Goal: Task Accomplishment & Management: Manage account settings

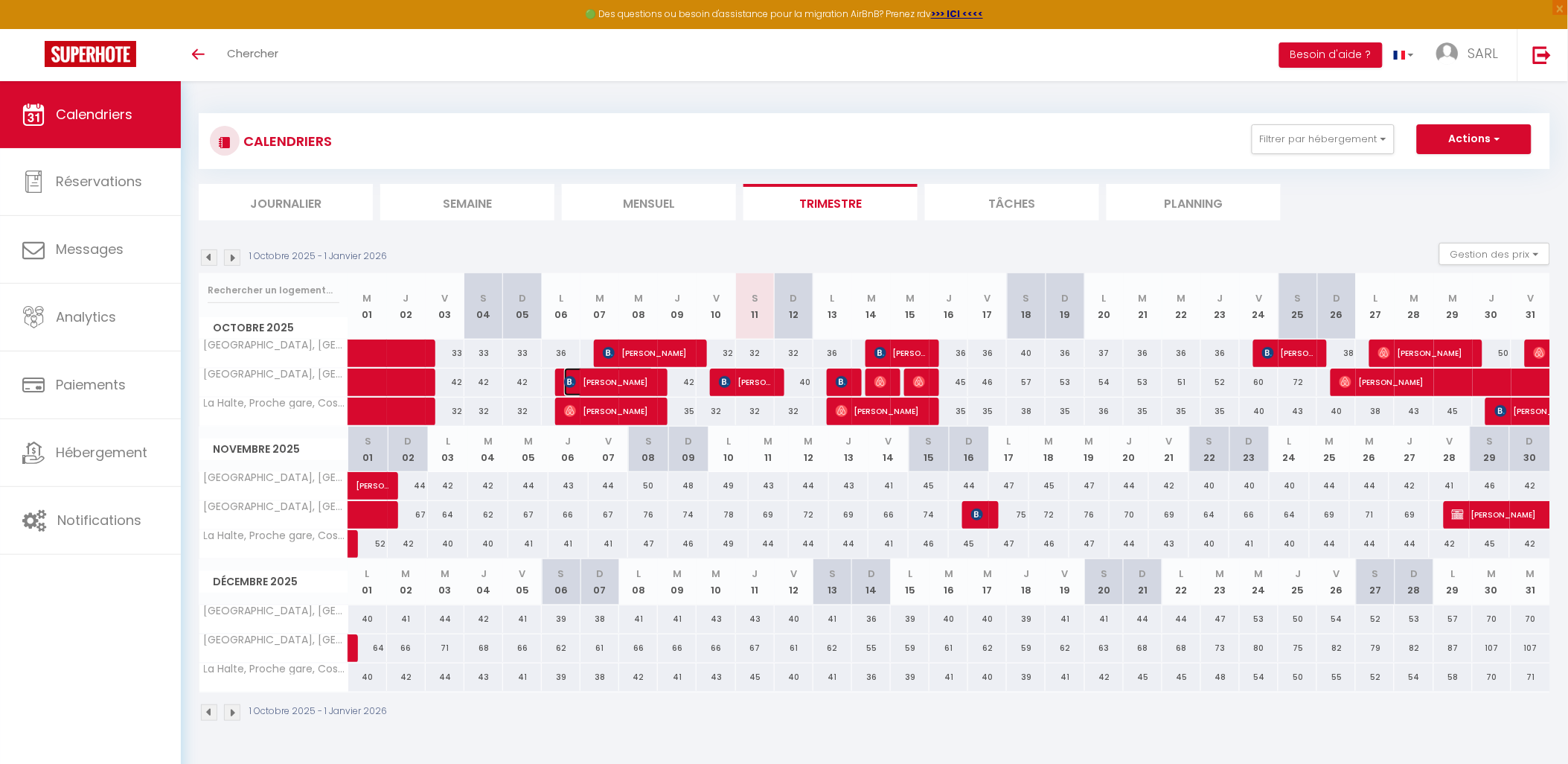
click at [644, 381] on span "[PERSON_NAME]" at bounding box center [609, 382] width 90 height 28
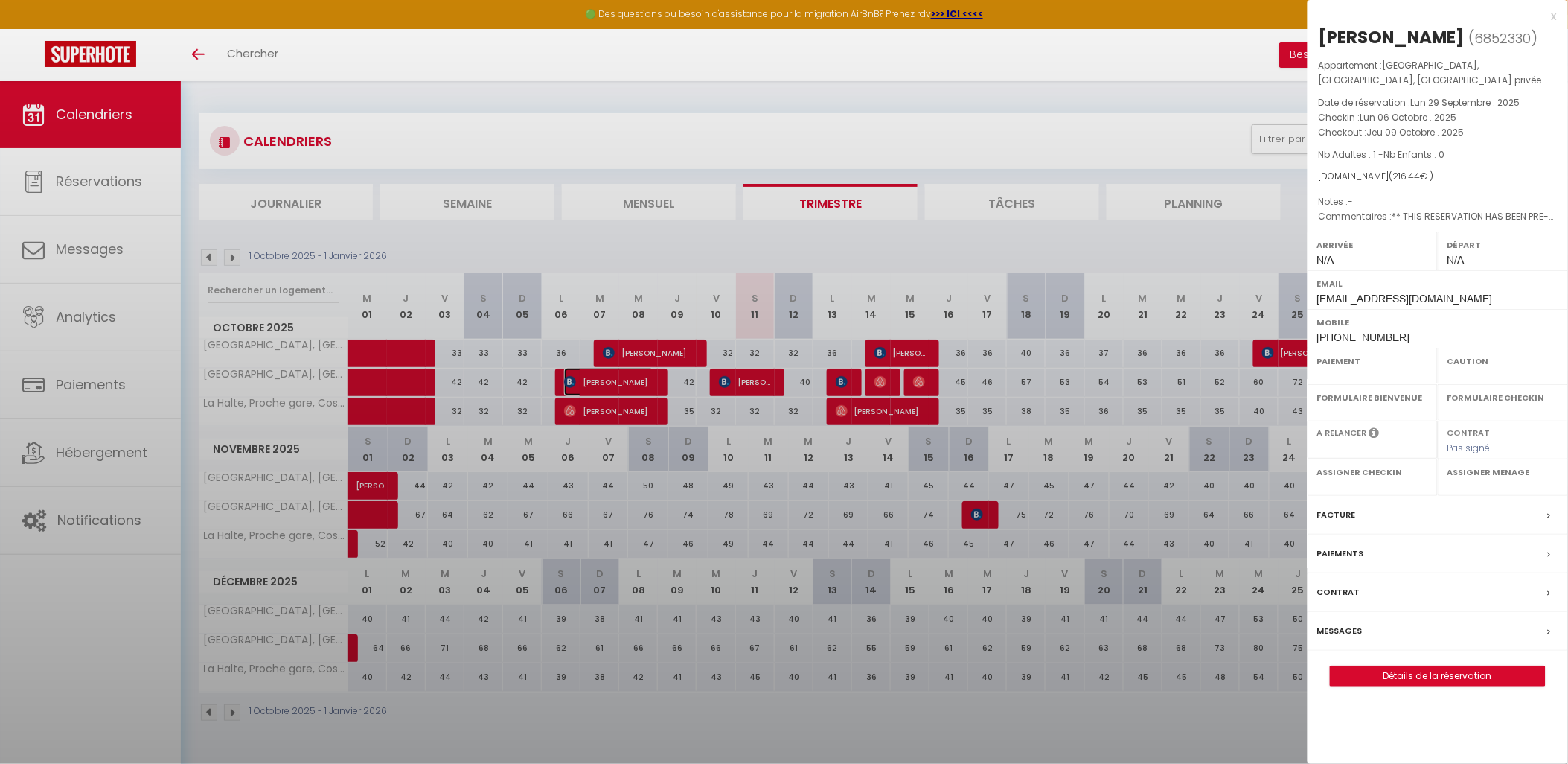
select select "OK"
select select "KO"
select select "0"
select select "1"
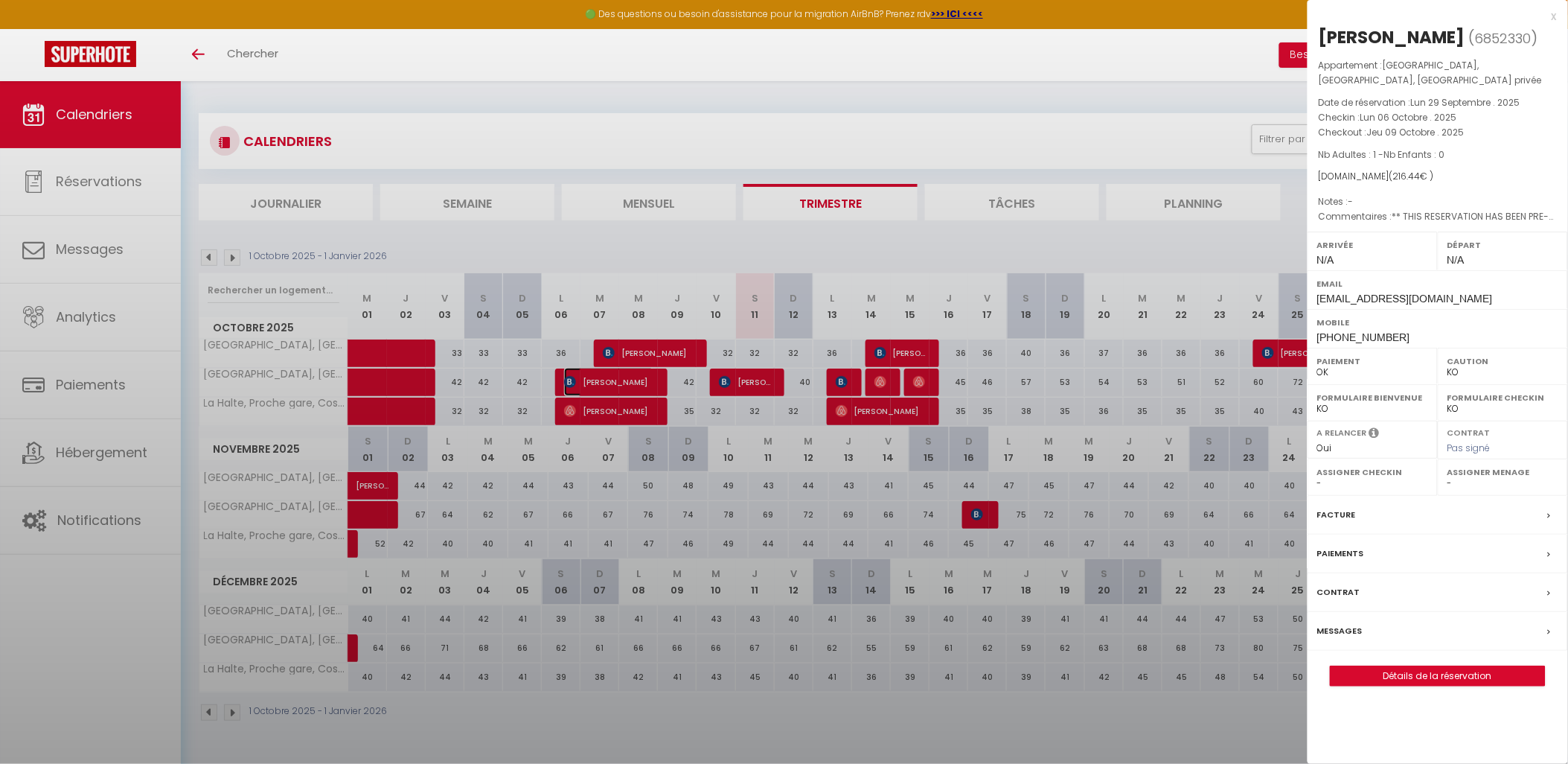
select select
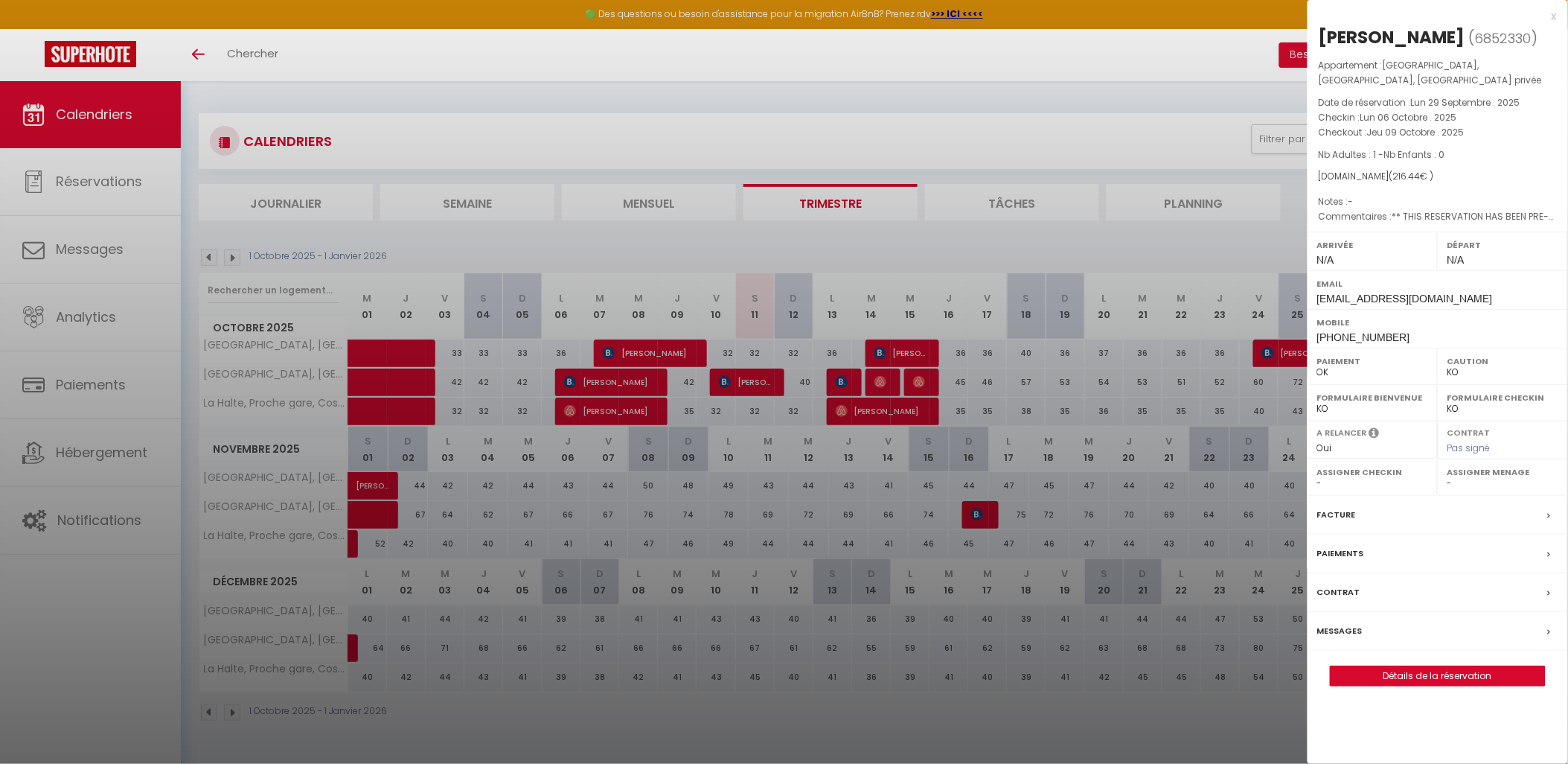
click at [1453, 520] on div "Facture" at bounding box center [1437, 515] width 260 height 39
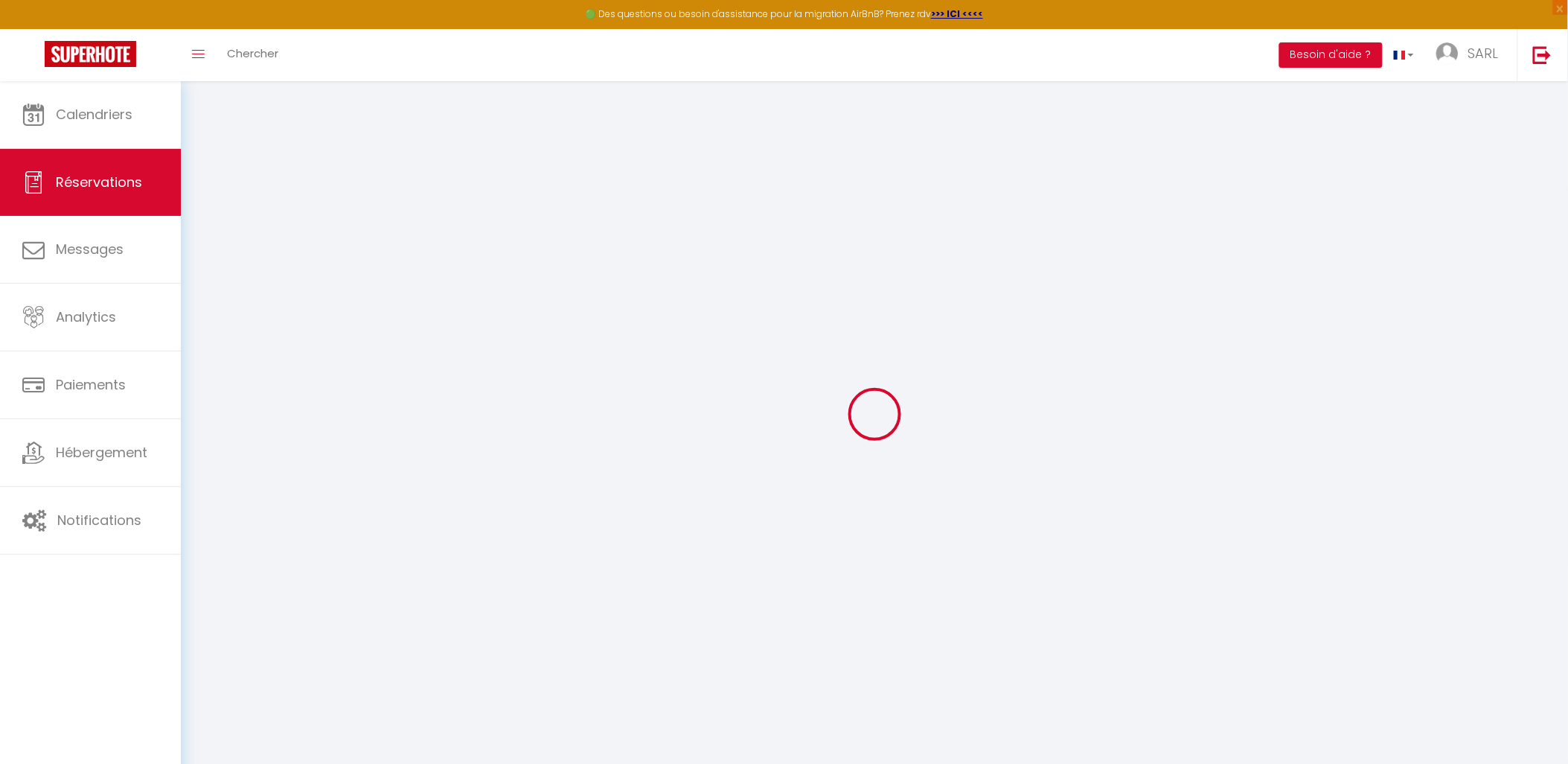
select select "service charge"
select select "other"
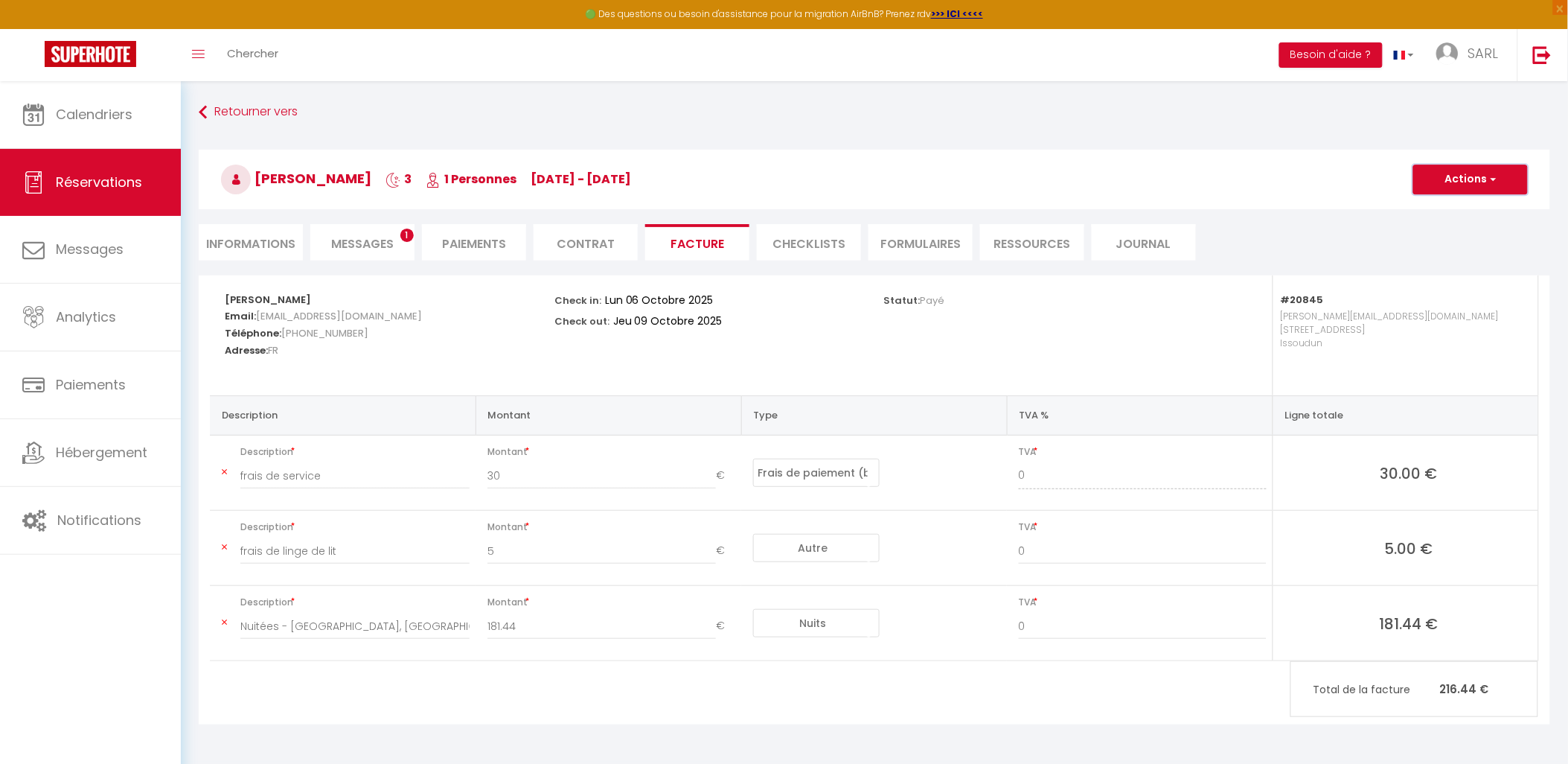
click at [1455, 186] on button "Actions" at bounding box center [1470, 179] width 115 height 30
click at [1448, 234] on link "Aperçu et éditer" at bounding box center [1460, 232] width 125 height 20
click at [1494, 184] on span "button" at bounding box center [1492, 179] width 9 height 13
click at [1467, 247] on link "Envoyer la facture" at bounding box center [1460, 251] width 125 height 20
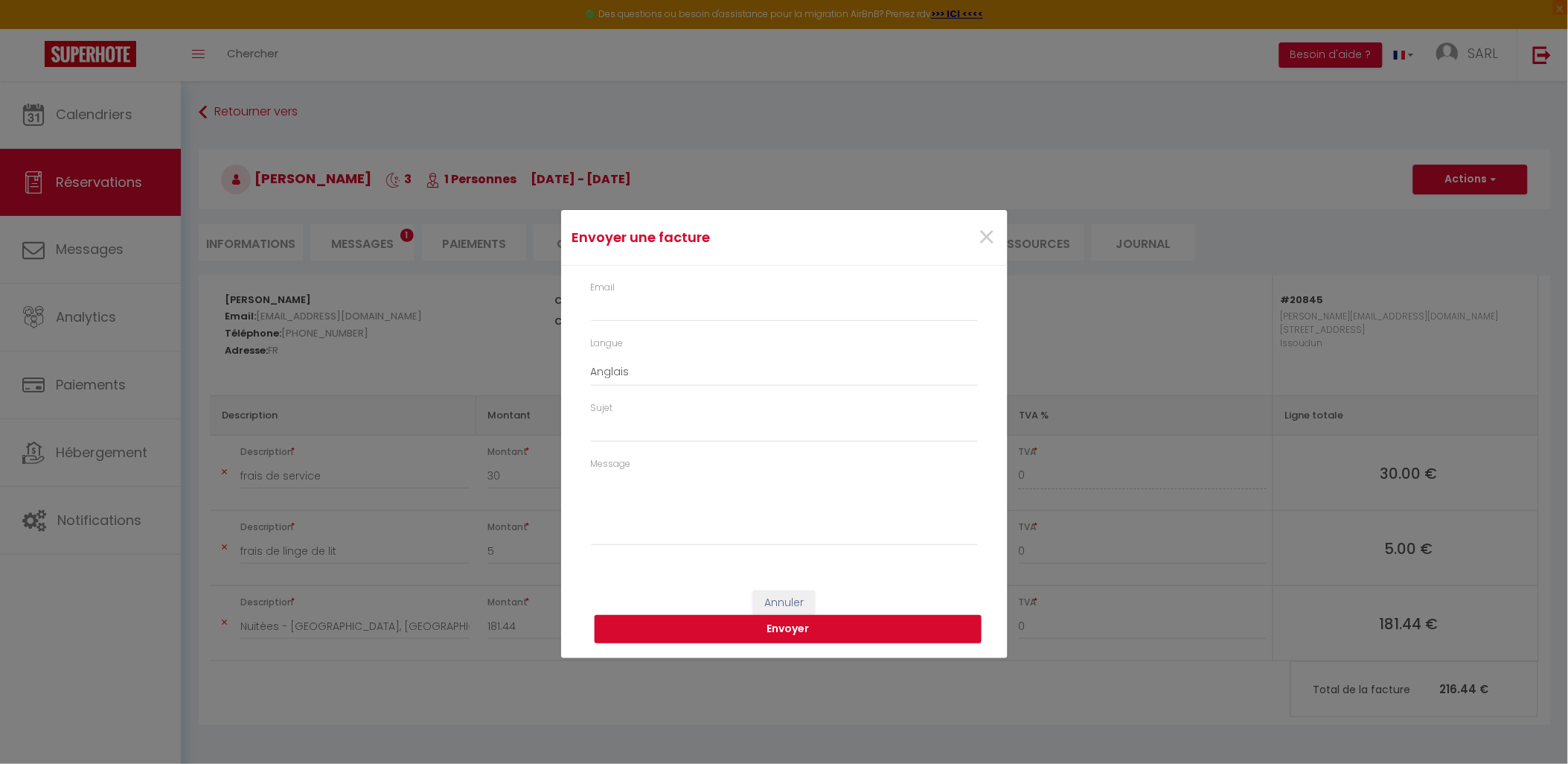
type input "briver.986150@guest.booking.com"
select select "fr"
type input "Votre facture 6852330 - Le Saint-Roch, Centre-ville, Terrasse privée"
type textarea "Bonjour, Voici le lien pour télécharger votre facture : https://superhote.com/a…"
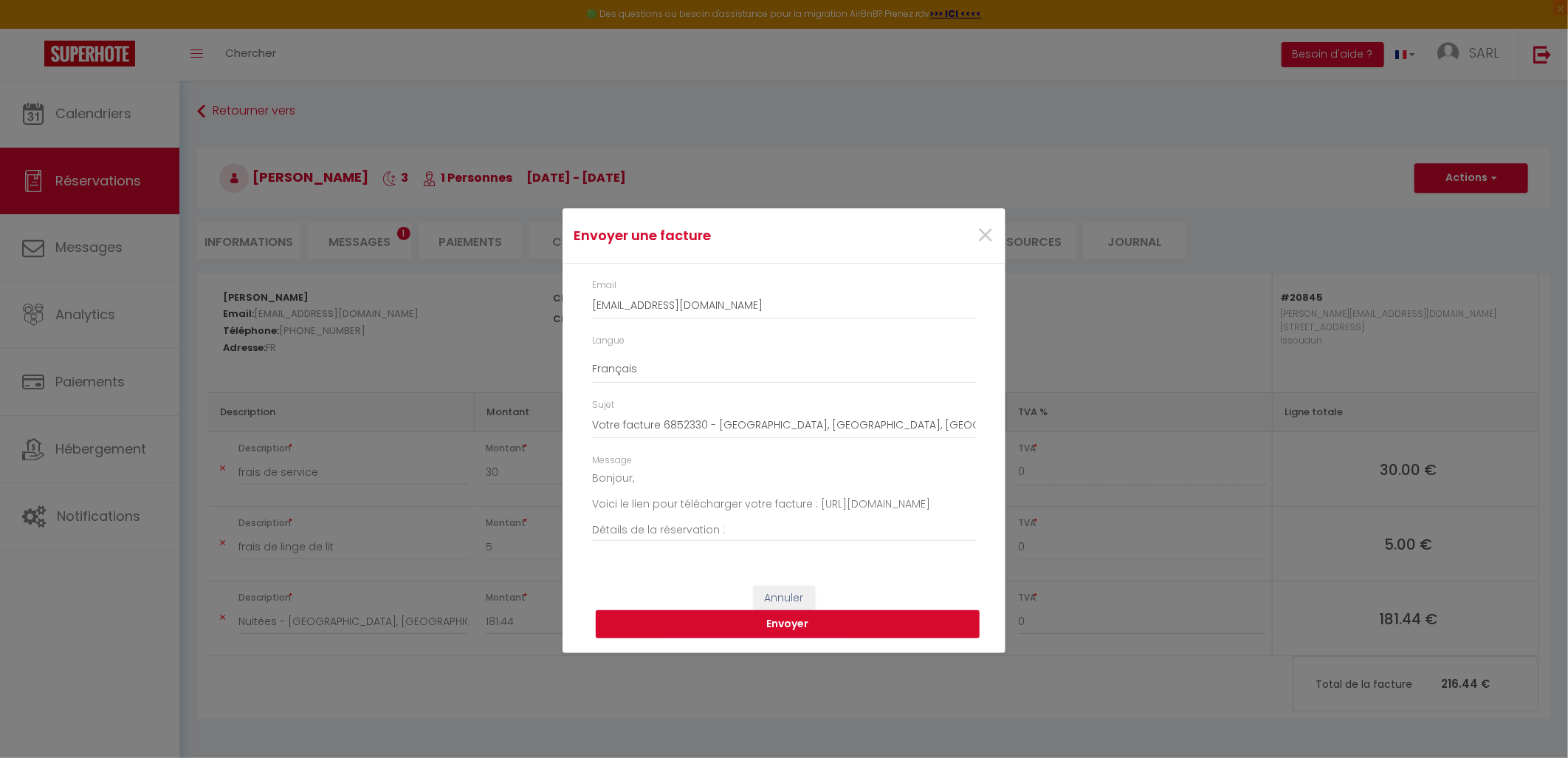
click at [784, 626] on button "Envoyer" at bounding box center [788, 624] width 384 height 28
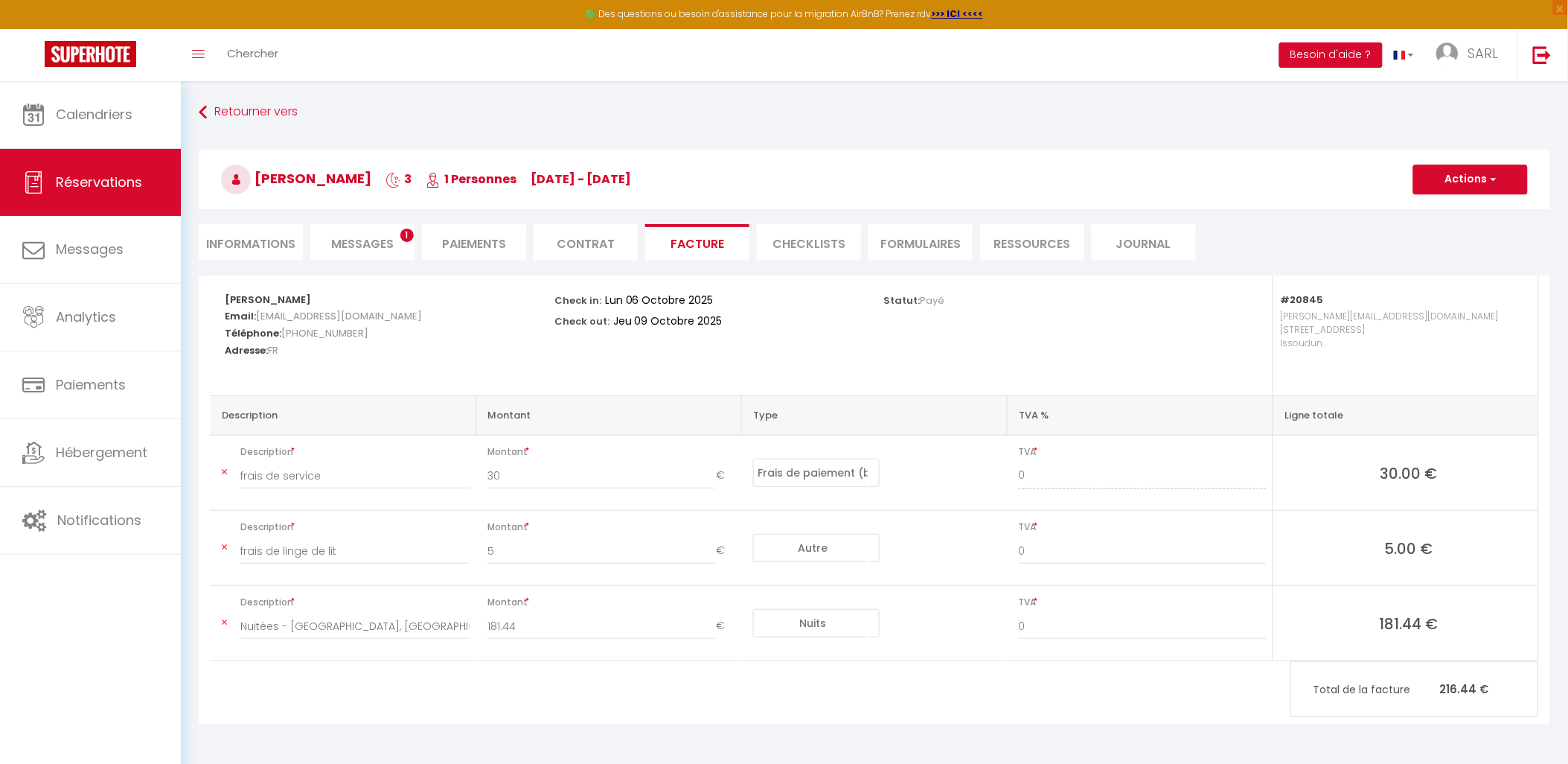
click at [360, 246] on span "Messages" at bounding box center [362, 243] width 62 height 17
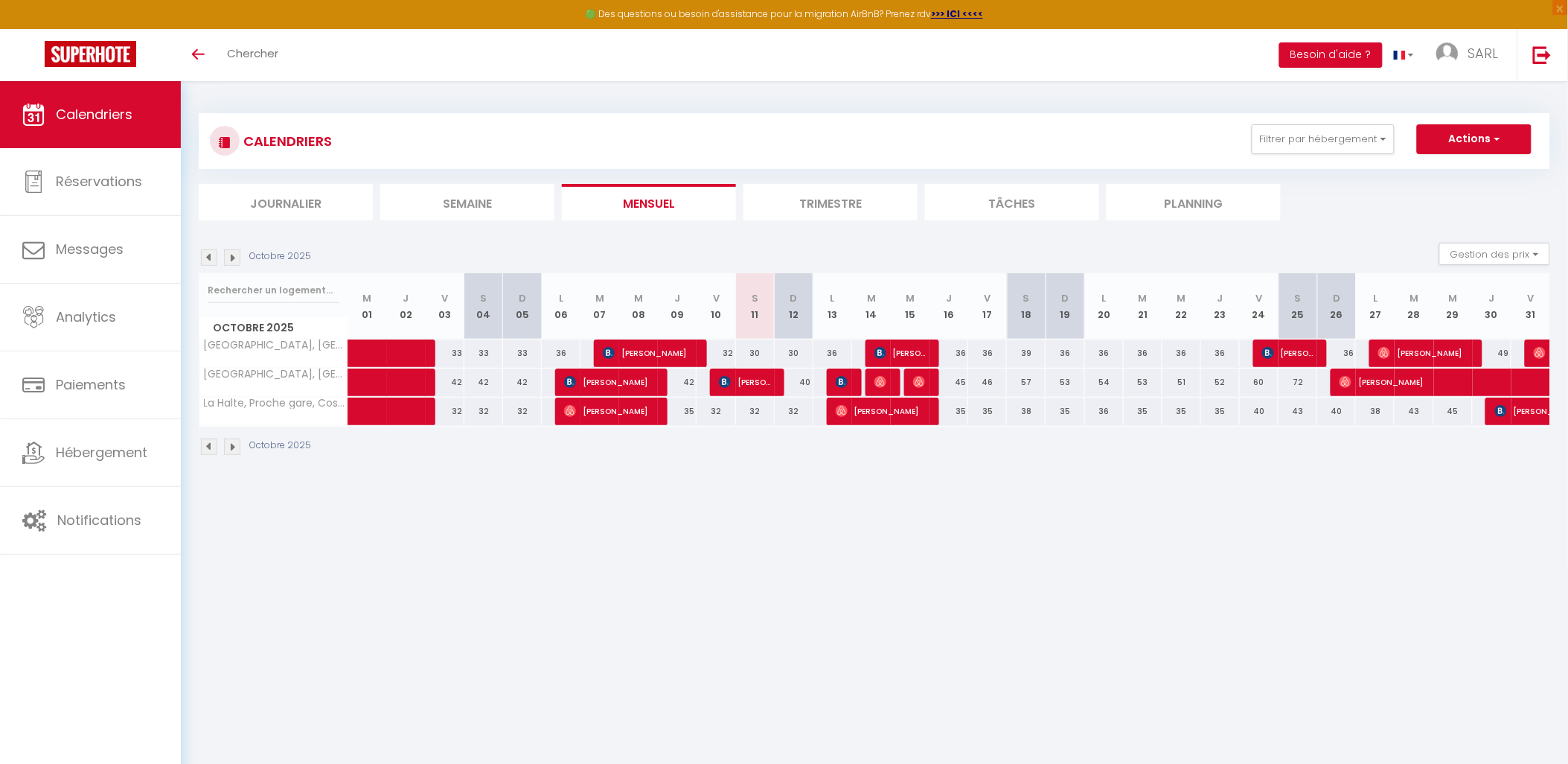
click at [897, 516] on body "🟢 Des questions ou besoin d'assistance pour la migration AirBnB? Prenez rdv >>>…" at bounding box center [784, 463] width 1568 height 764
click at [831, 198] on li "Trimestre" at bounding box center [831, 202] width 174 height 36
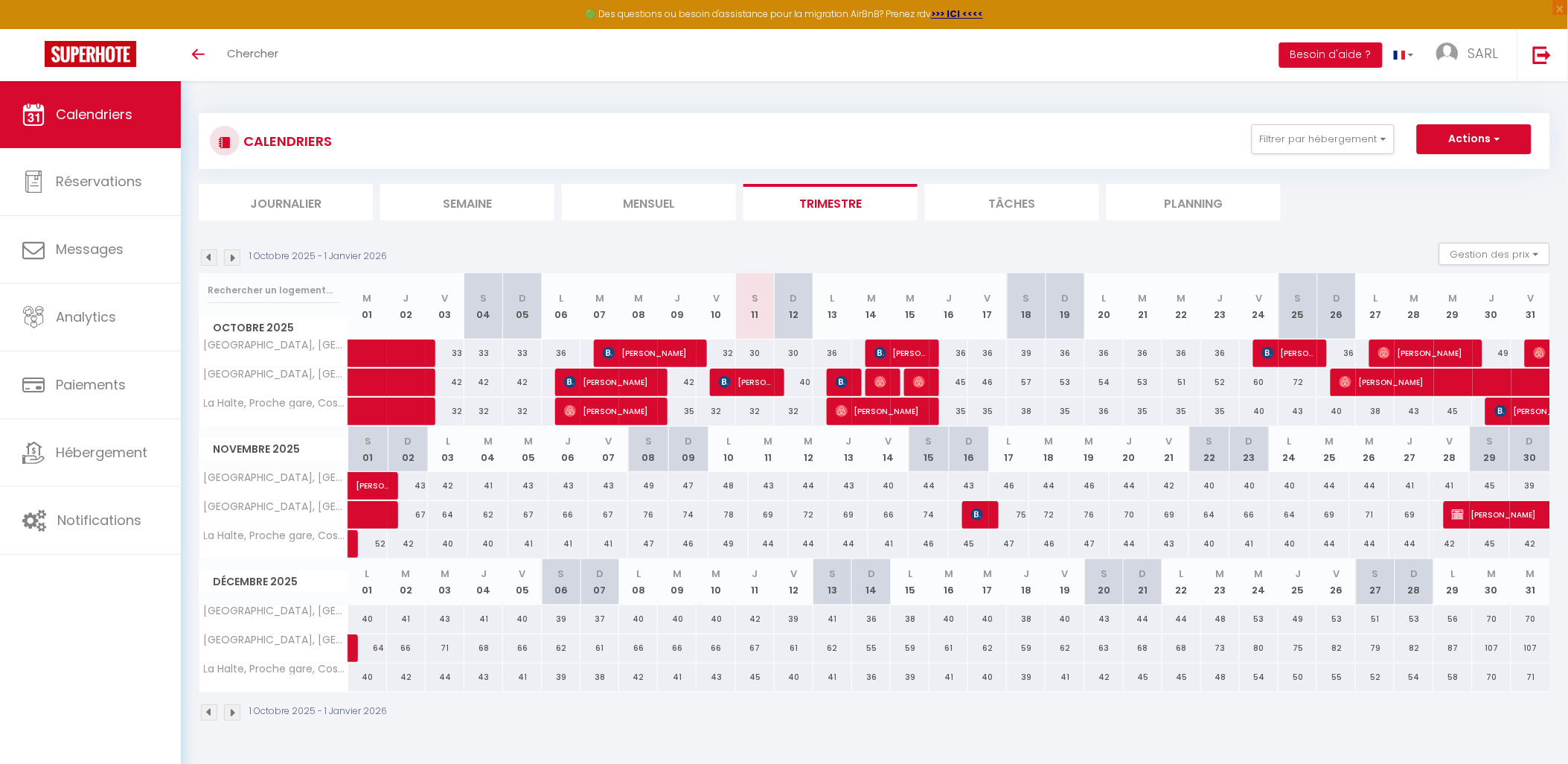
click at [235, 259] on img at bounding box center [232, 258] width 16 height 16
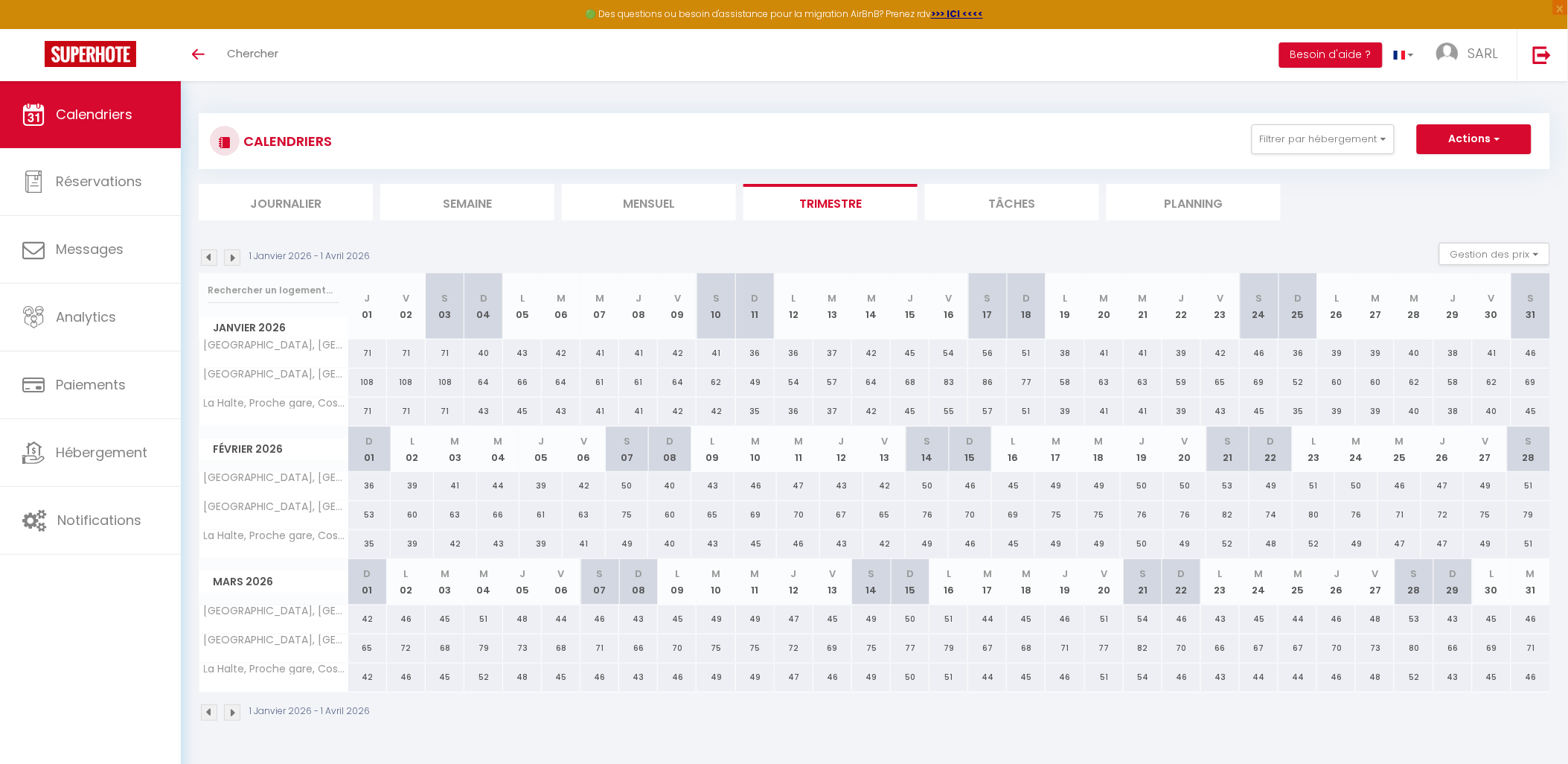
click at [235, 259] on img at bounding box center [232, 258] width 16 height 16
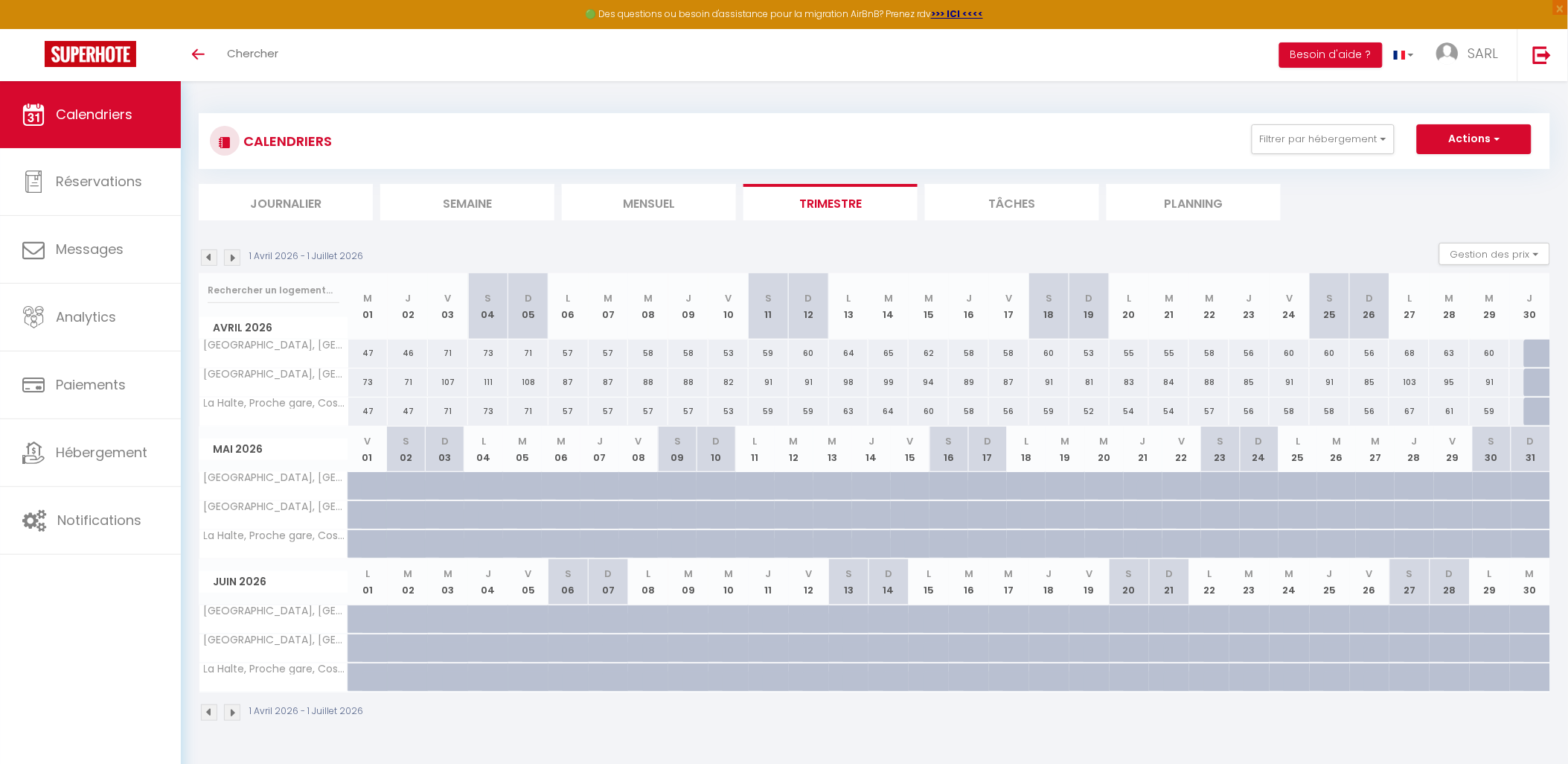
scroll to position [80, 0]
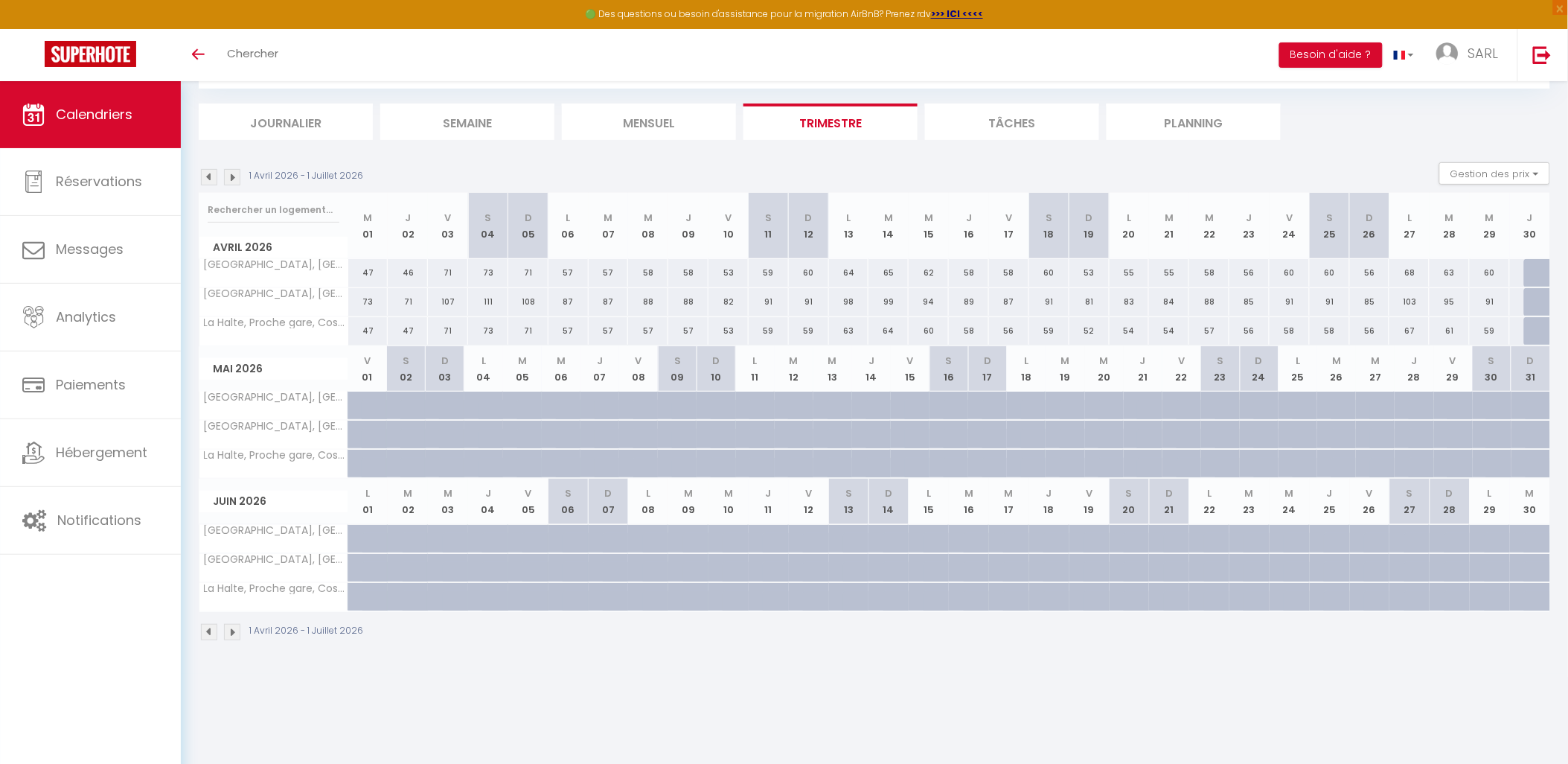
click at [1535, 267] on div at bounding box center [1544, 274] width 40 height 28
type input "67"
type input "Jeu 30 Avril 2026"
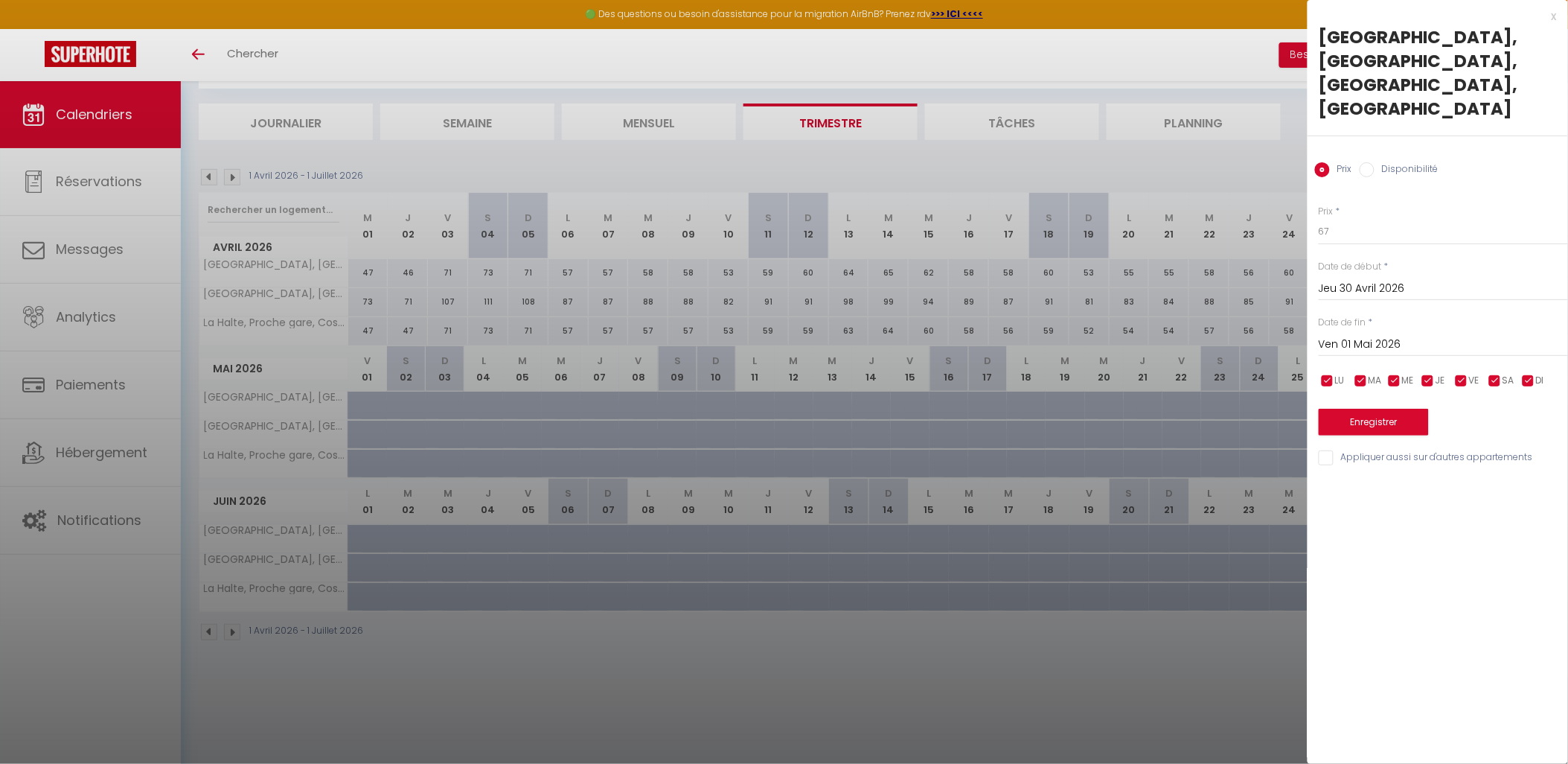
click at [1426, 335] on input "Ven 01 Mai 2026" at bounding box center [1444, 345] width 250 height 20
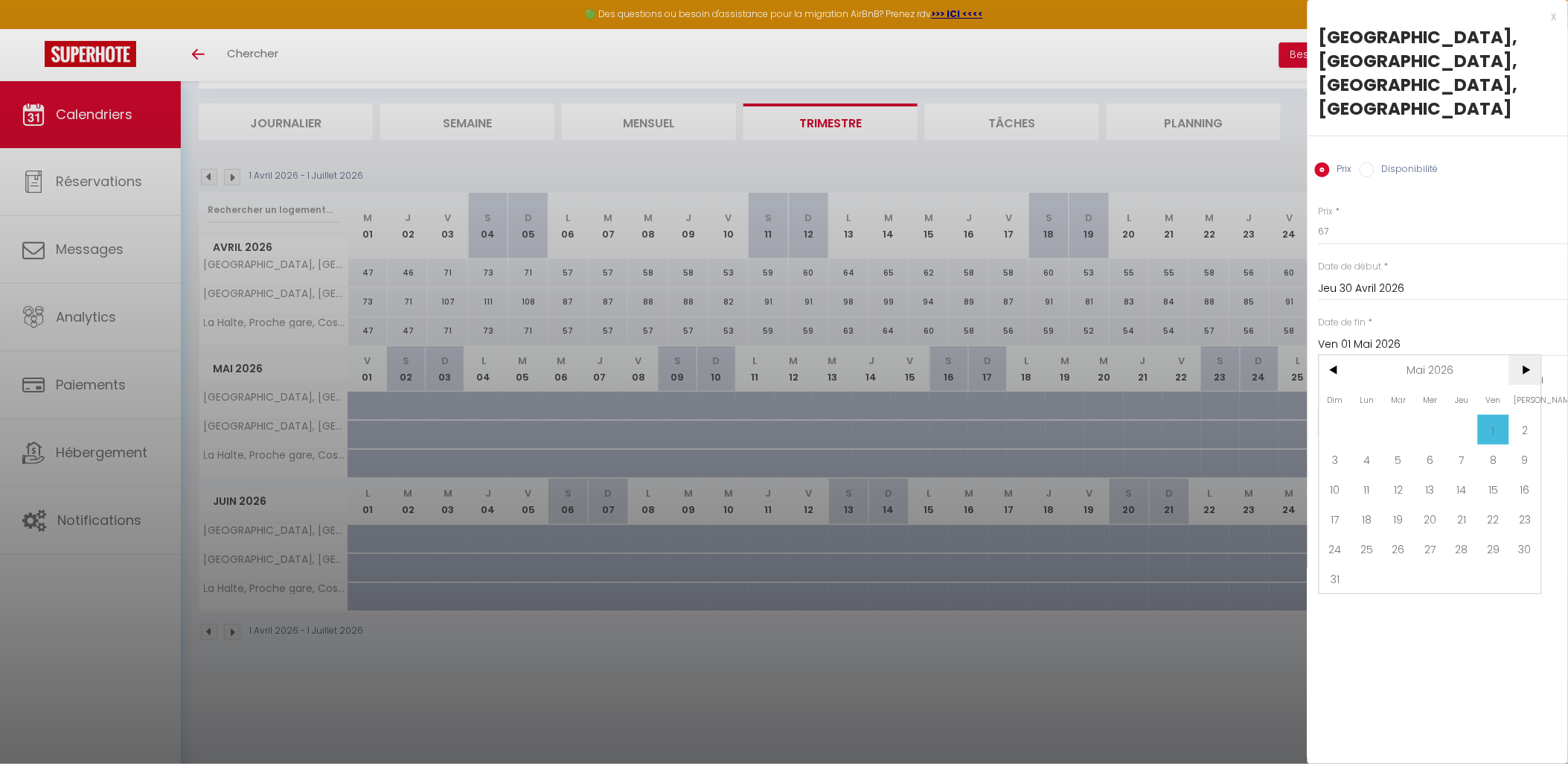
click at [1516, 355] on span ">" at bounding box center [1525, 370] width 32 height 30
click at [1397, 534] on span "30" at bounding box center [1399, 549] width 32 height 30
type input "[DATE]"
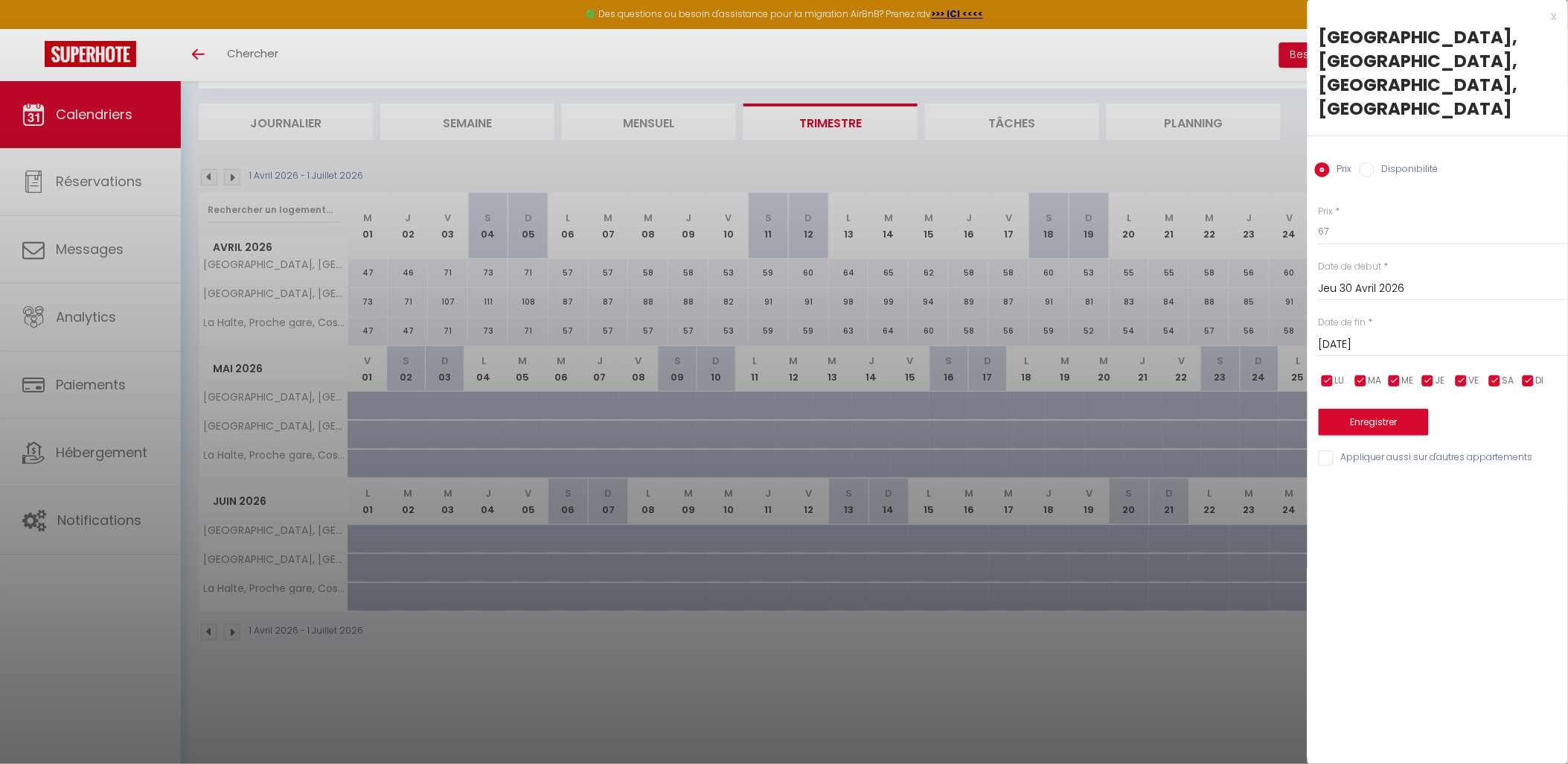
click at [1367, 163] on input "Disponibilité" at bounding box center [1367, 170] width 15 height 15
radio input "true"
radio input "false"
click at [1383, 410] on button "Enregistrer" at bounding box center [1374, 424] width 110 height 27
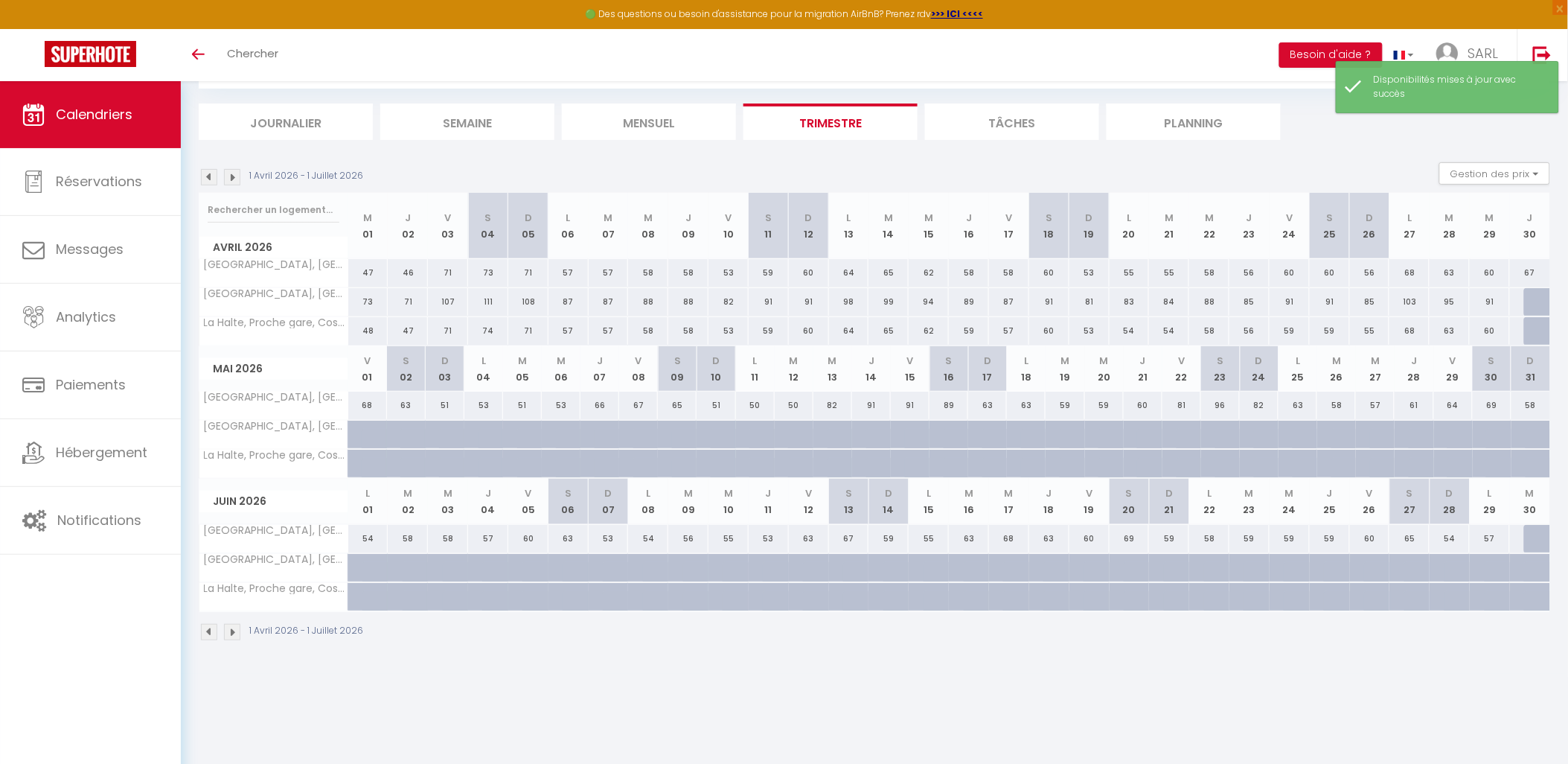
click at [1541, 298] on div at bounding box center [1544, 302] width 40 height 28
select select "1"
type input "Jeu 30 Avril 2026"
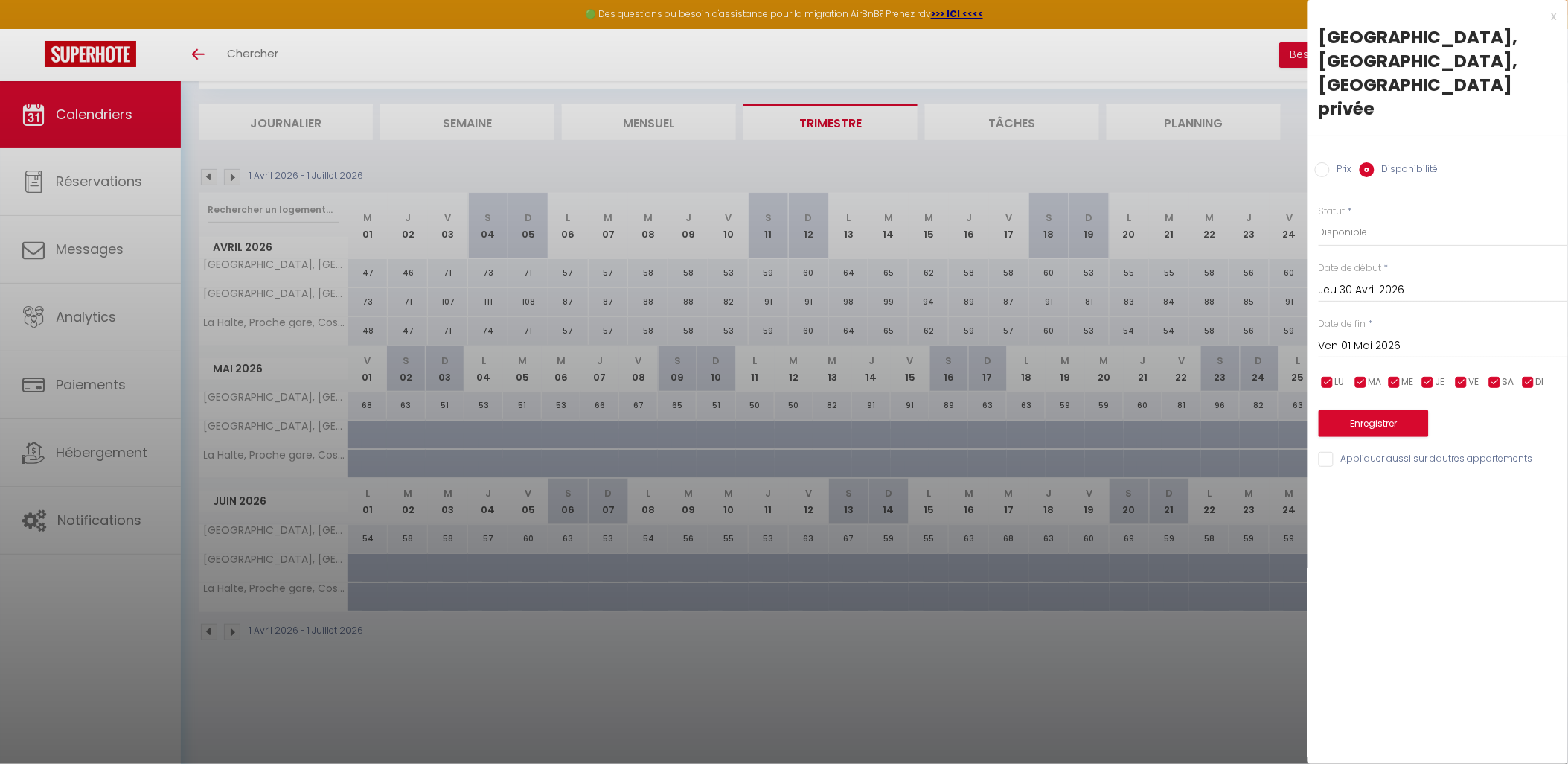
click at [1425, 337] on input "Ven 01 Mai 2026" at bounding box center [1444, 346] width 250 height 20
click at [1532, 356] on span ">" at bounding box center [1525, 371] width 32 height 30
click at [1393, 535] on span "30" at bounding box center [1399, 550] width 32 height 30
type input "[DATE]"
click at [1386, 410] on button "Enregistrer" at bounding box center [1374, 424] width 110 height 27
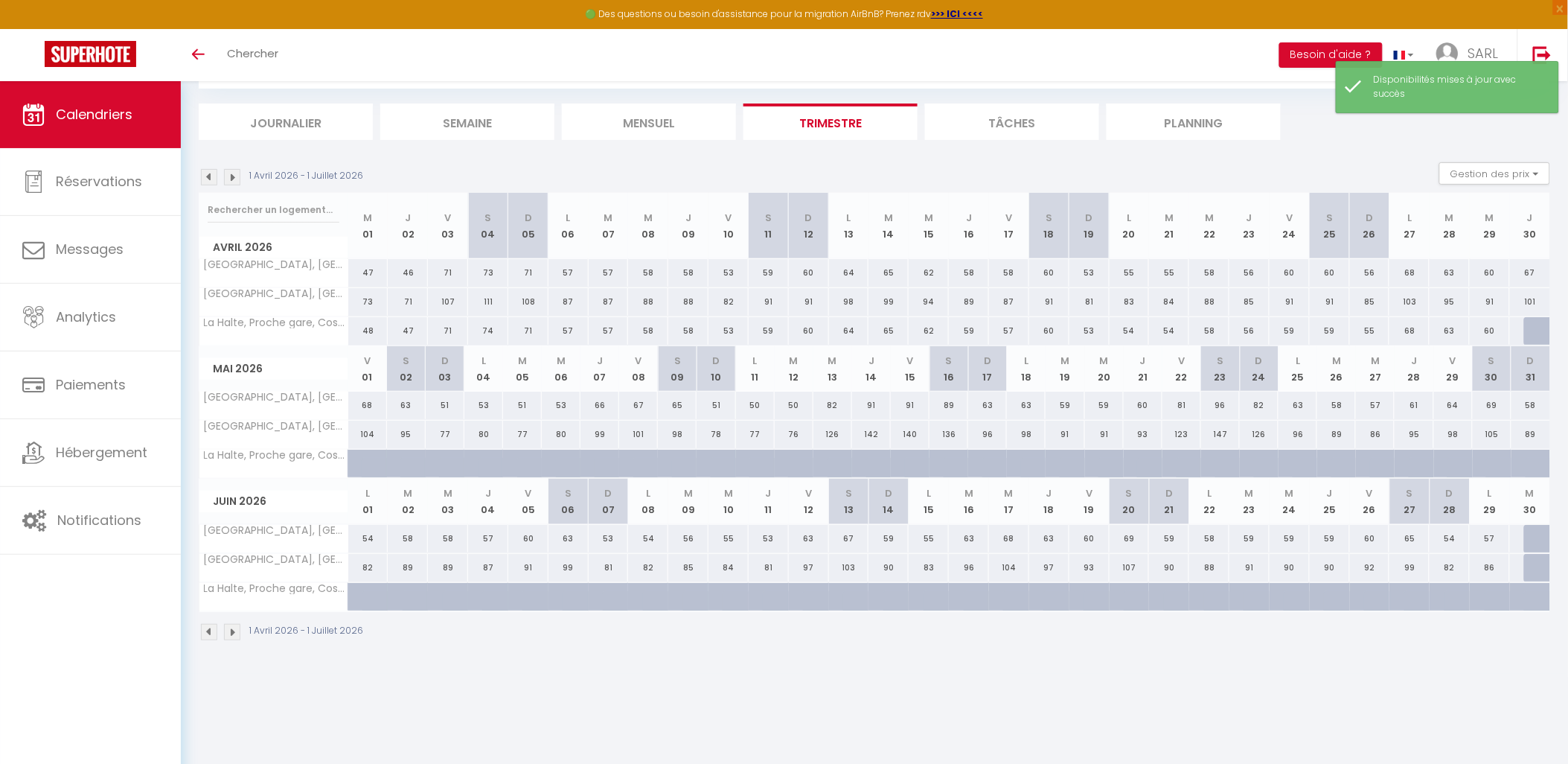
click at [1539, 328] on div at bounding box center [1544, 331] width 40 height 28
select select "1"
type input "Jeu 30 Avril 2026"
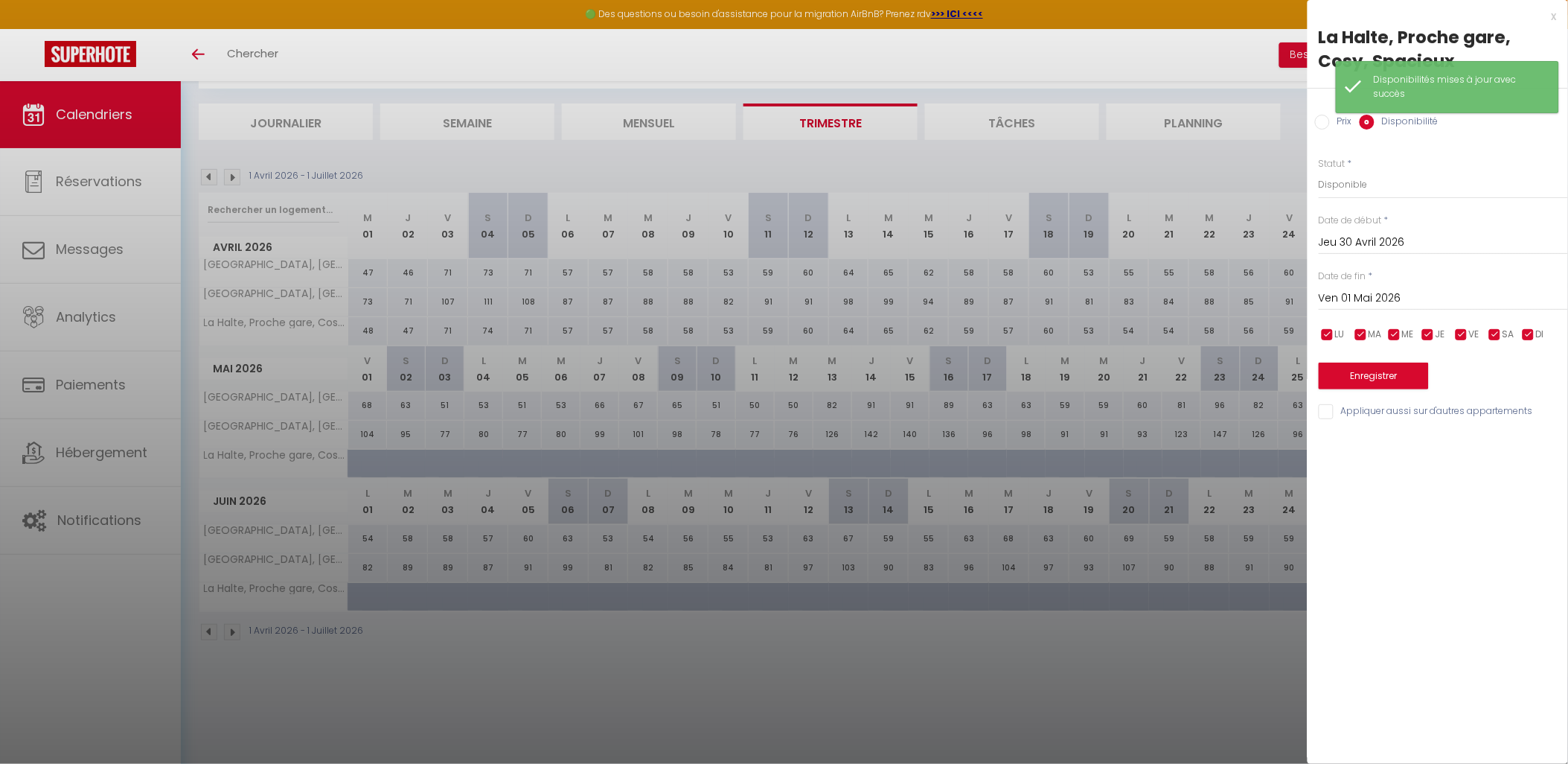
click at [1403, 300] on input "Ven 01 Mai 2026" at bounding box center [1444, 298] width 250 height 20
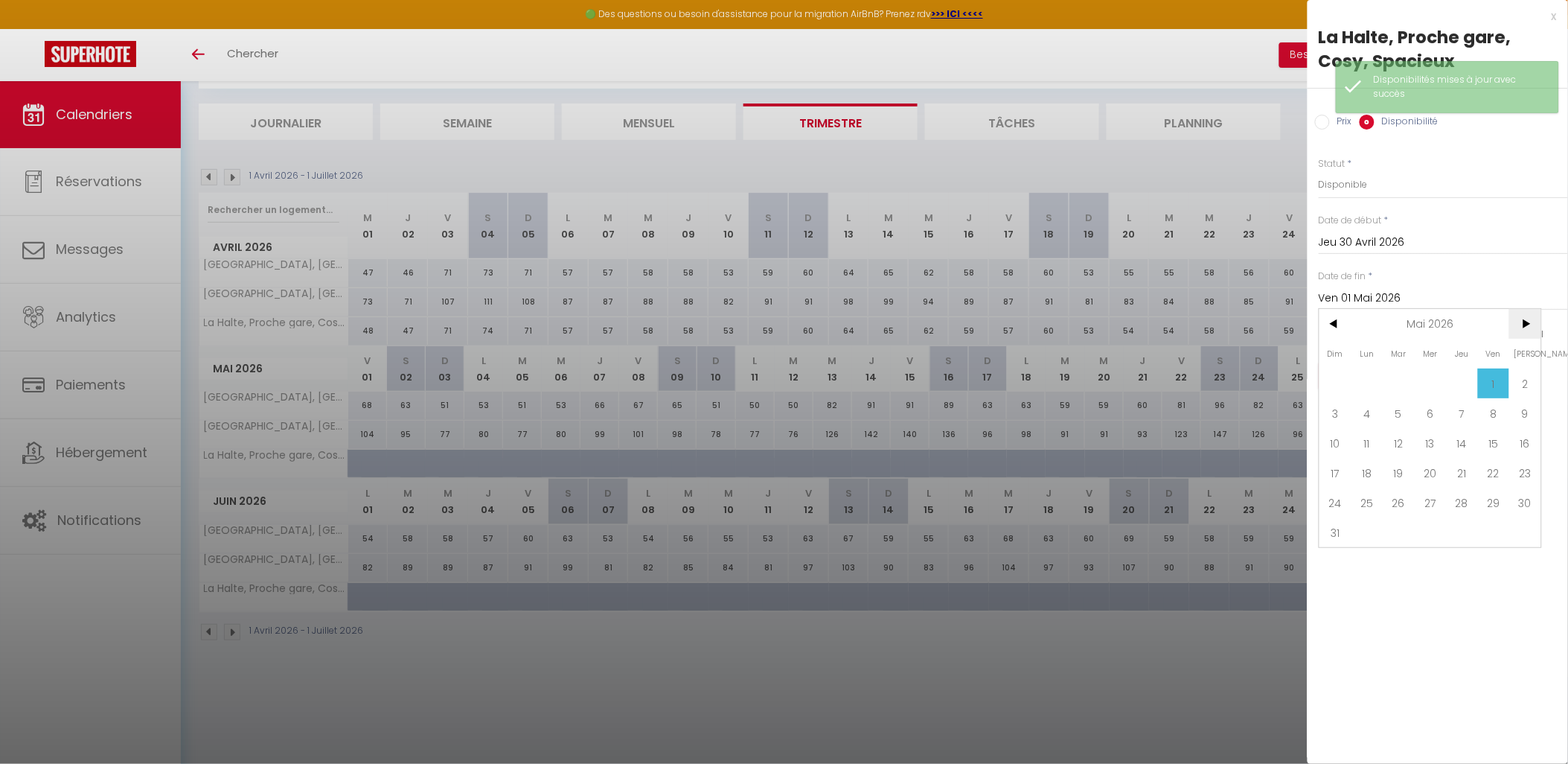
click at [1522, 325] on span ">" at bounding box center [1525, 324] width 32 height 30
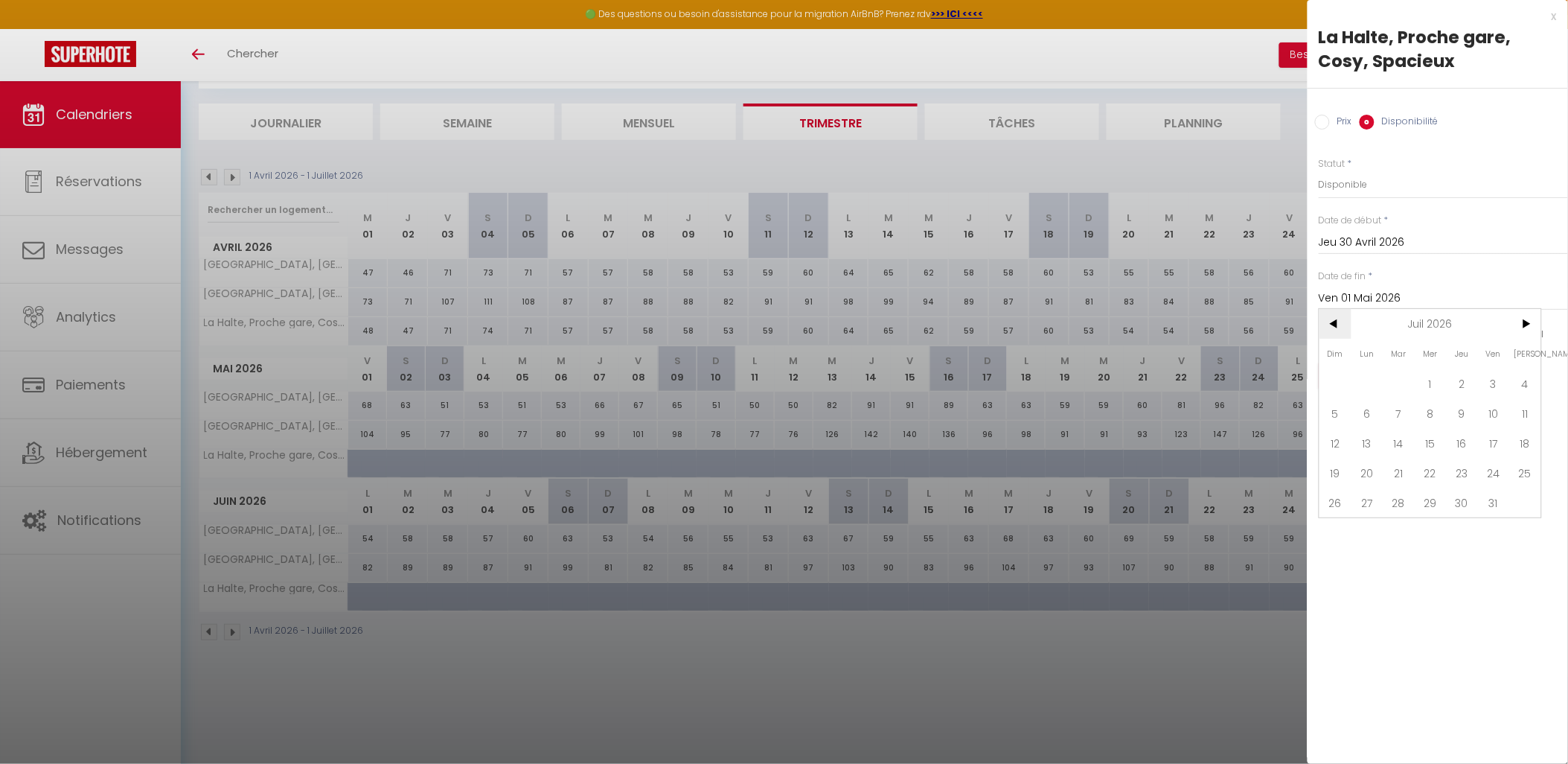
click at [1343, 326] on span "<" at bounding box center [1335, 324] width 32 height 30
click at [1406, 504] on span "30" at bounding box center [1399, 503] width 32 height 30
type input "[DATE]"
click at [1403, 375] on button "Enregistrer" at bounding box center [1374, 376] width 110 height 27
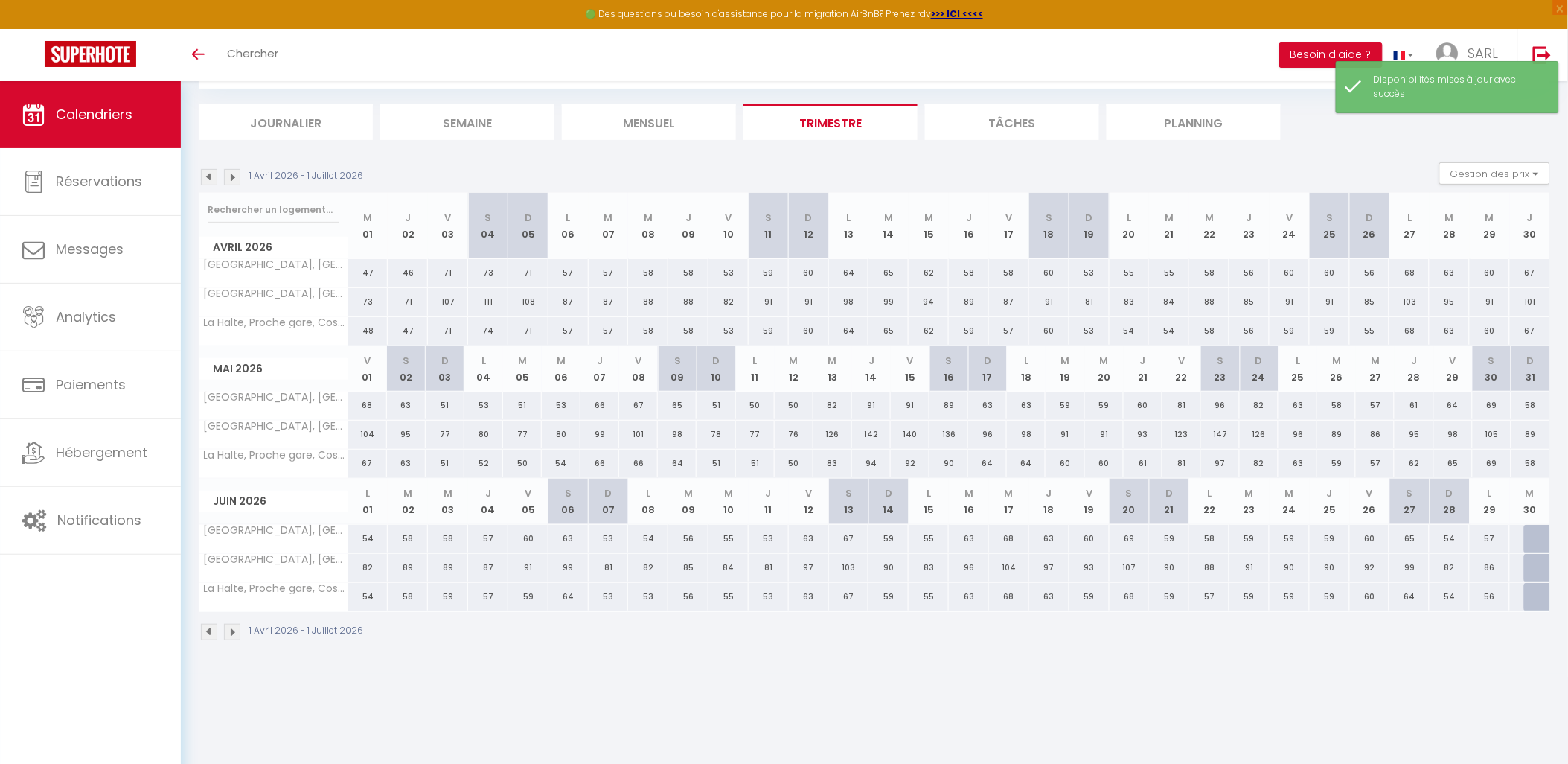
click at [1284, 679] on body "🟢 Des questions ou besoin d'assistance pour la migration AirBnB? Prenez rdv >>>…" at bounding box center [784, 383] width 1568 height 764
click at [211, 177] on img at bounding box center [209, 177] width 16 height 16
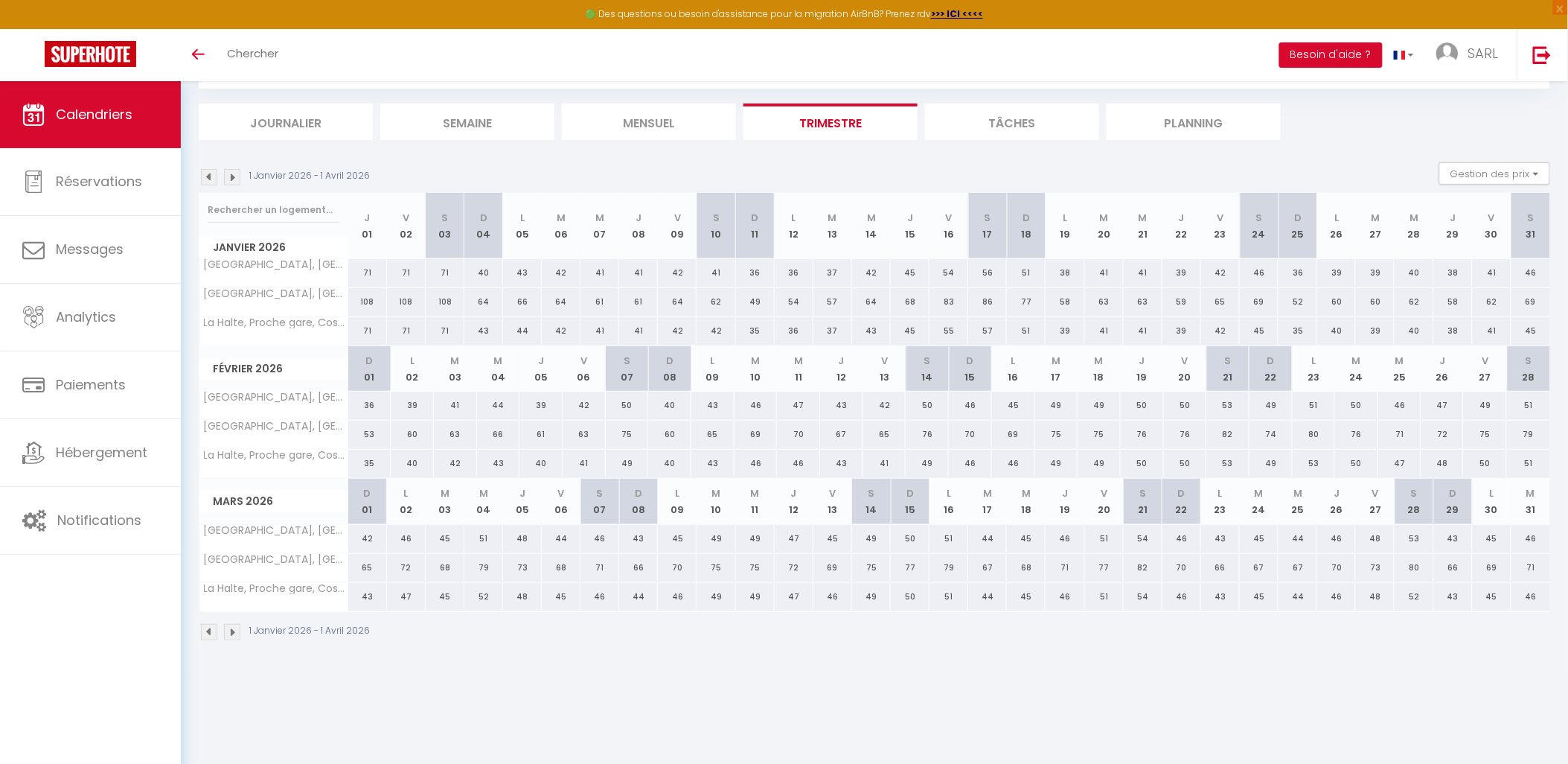
click at [212, 180] on img at bounding box center [209, 177] width 16 height 16
